Goal: Check status

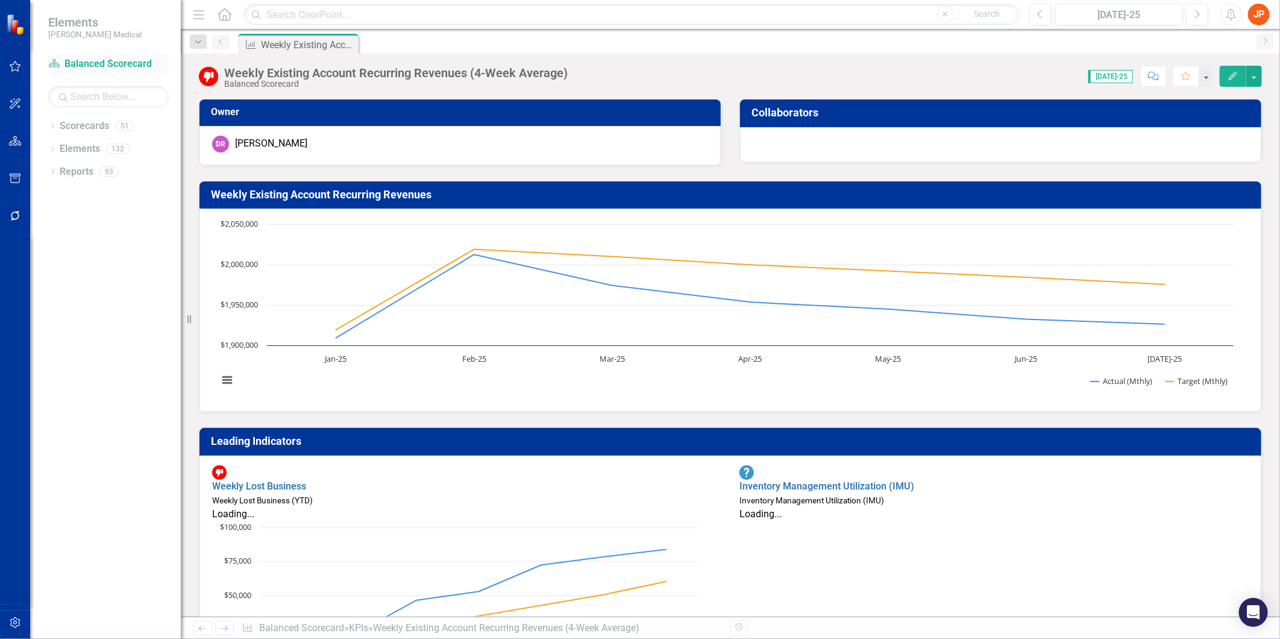
click at [139, 64] on link "Scorecard Balanced Scorecard" at bounding box center [108, 64] width 121 height 14
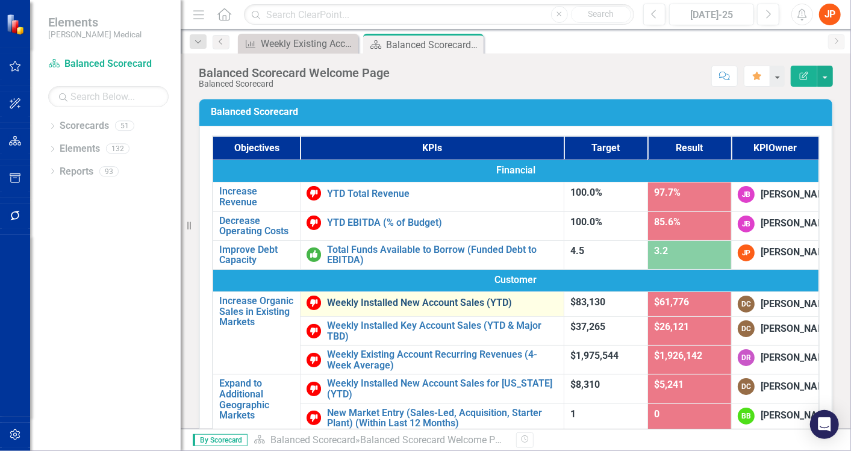
click at [380, 308] on link "Weekly Installed New Account Sales (YTD)" at bounding box center [442, 303] width 231 height 11
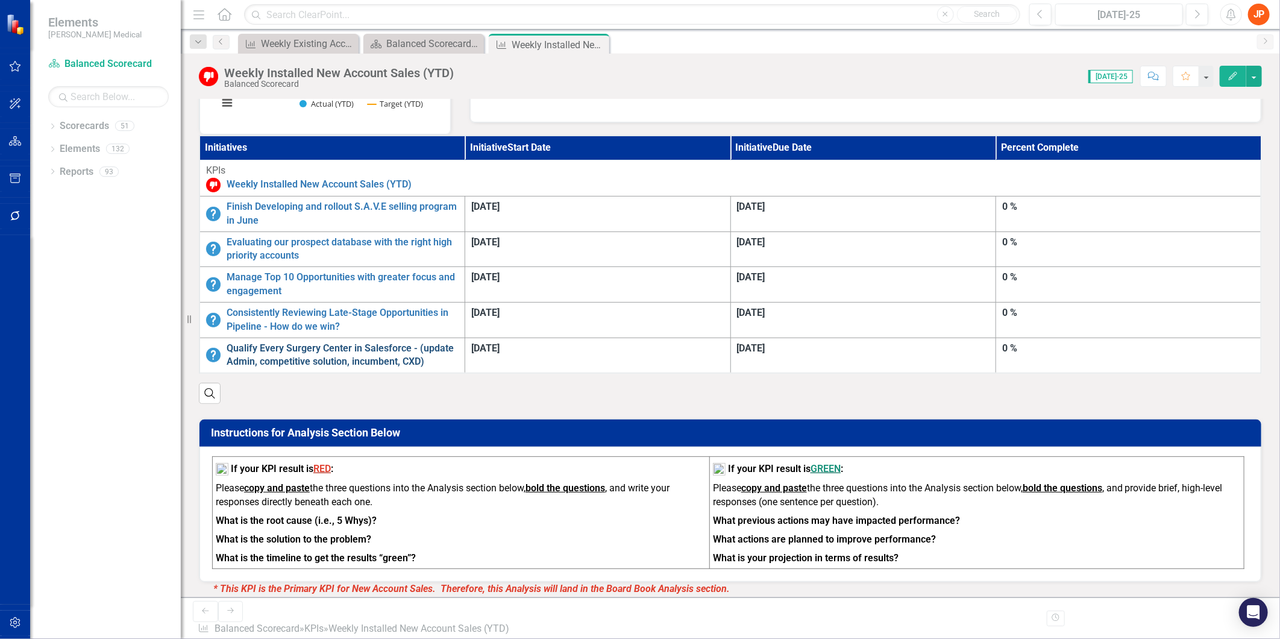
scroll to position [289, 0]
